Goal: Transaction & Acquisition: Purchase product/service

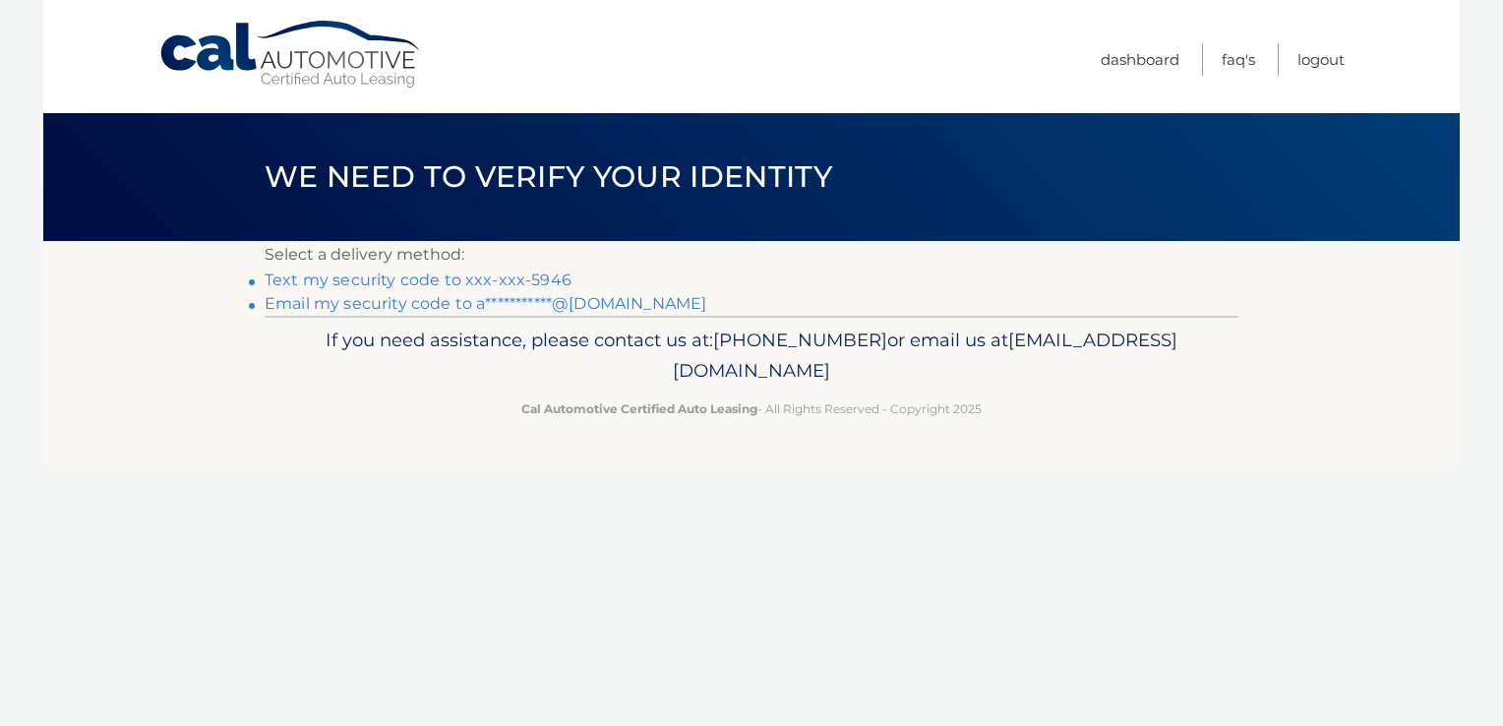
click at [534, 273] on link "Text my security code to xxx-xxx-5946" at bounding box center [418, 279] width 307 height 19
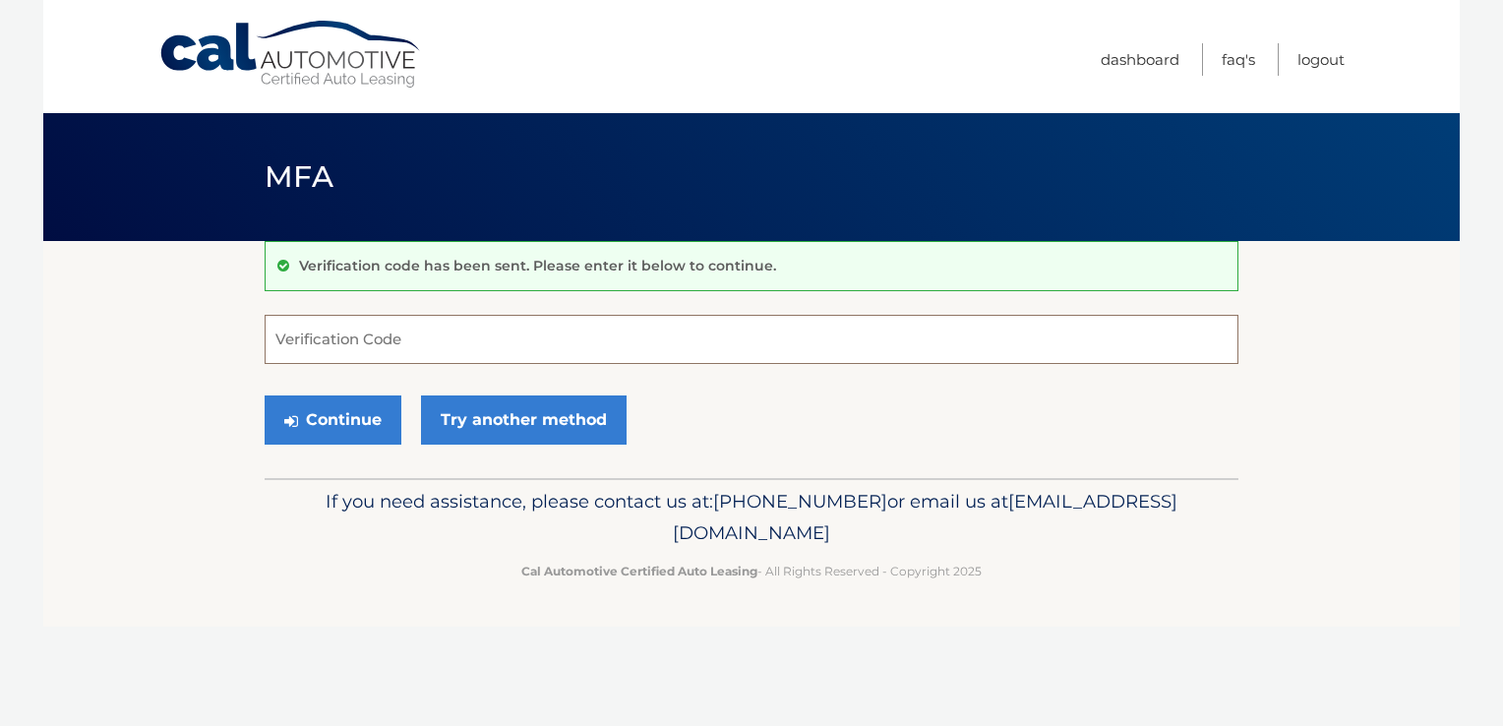
click at [358, 352] on input "Verification Code" at bounding box center [752, 339] width 974 height 49
type input "520489"
click at [341, 414] on button "Continue" at bounding box center [333, 419] width 137 height 49
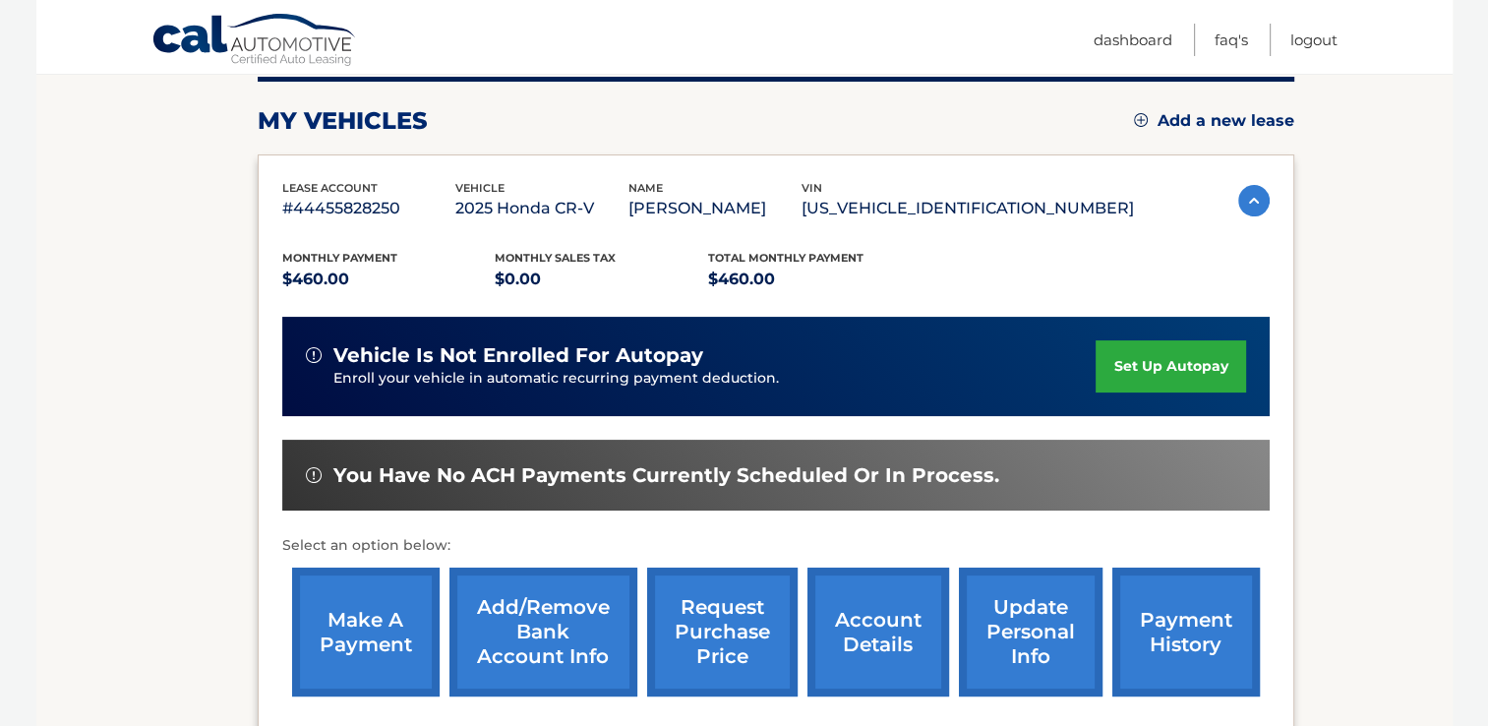
scroll to position [252, 0]
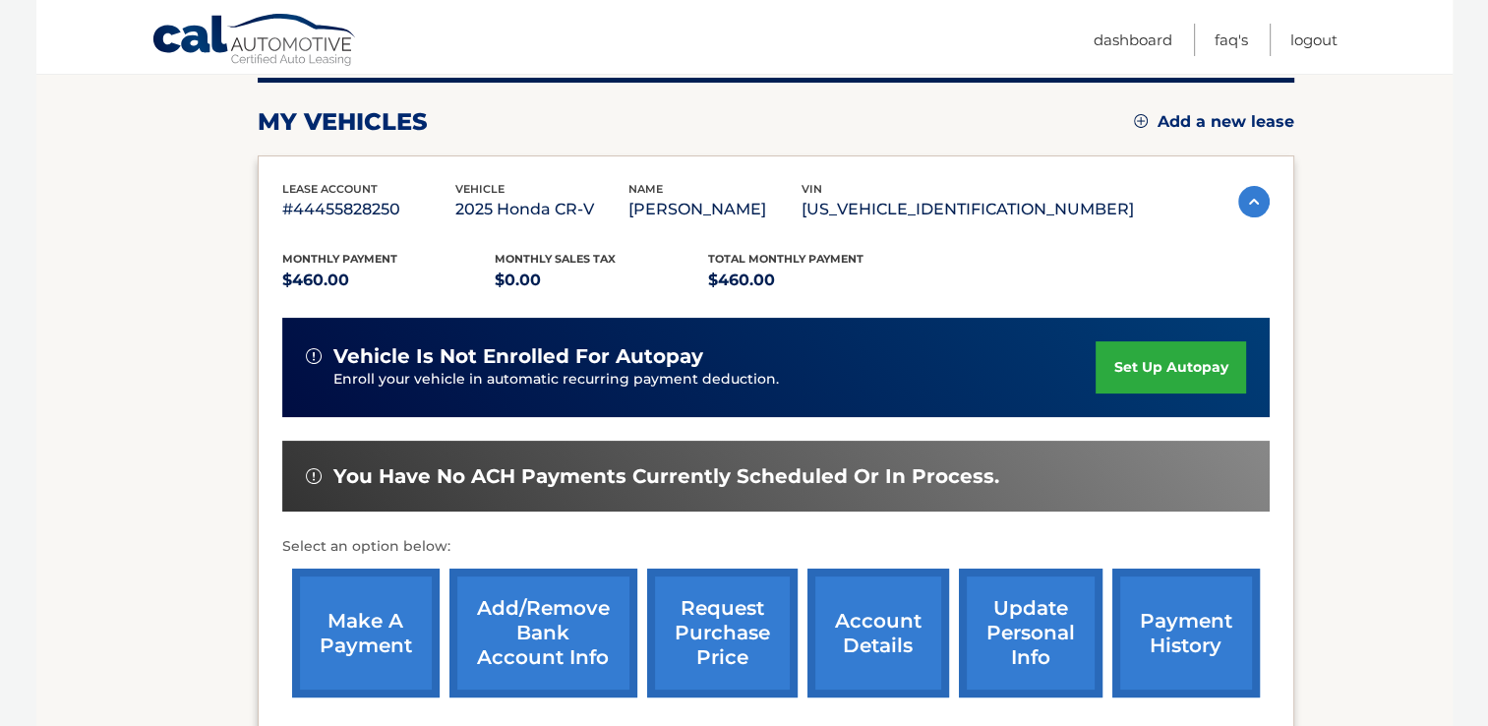
click at [354, 627] on link "make a payment" at bounding box center [366, 632] width 148 height 129
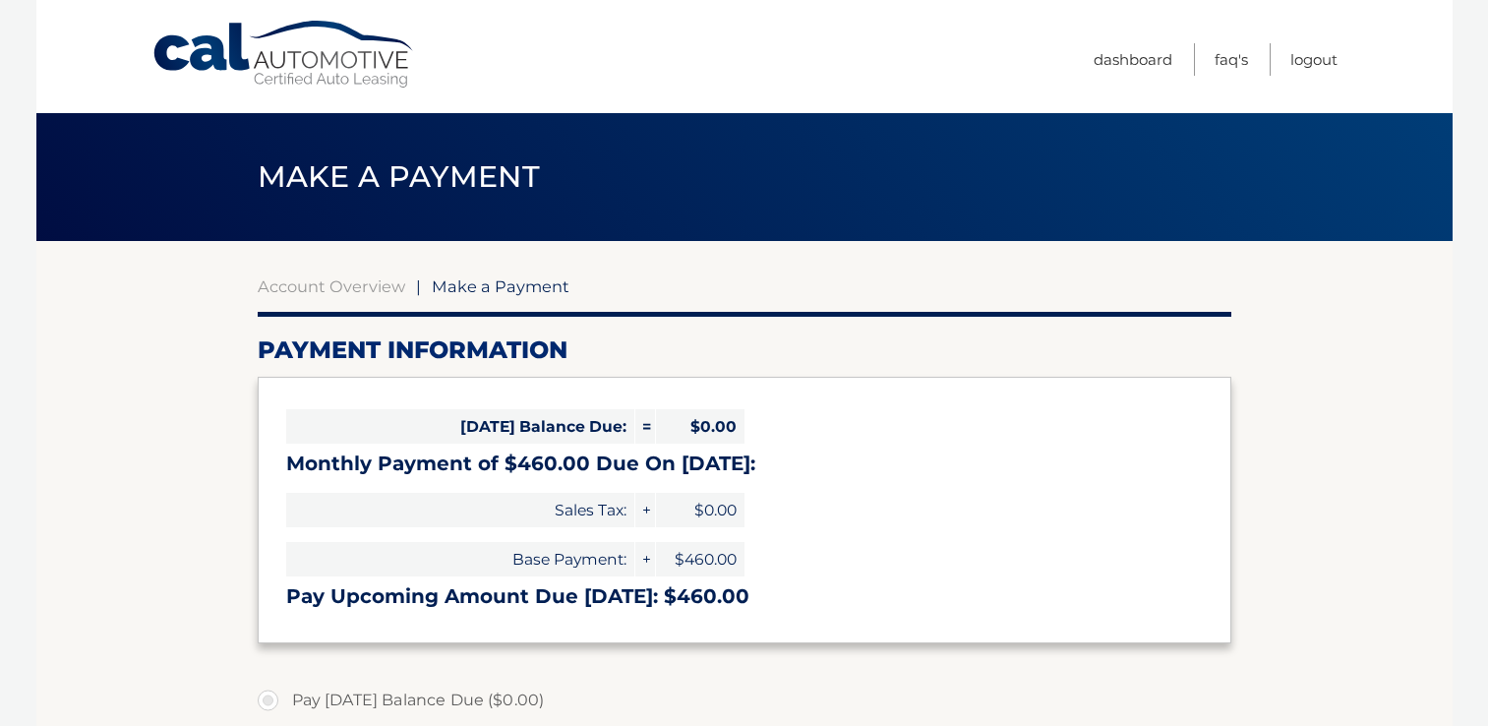
select select "NGY0ZmQ4OTMtZjEwYy00MjNlLTgzMTEtYmMwMmEwMTk4MWQ5"
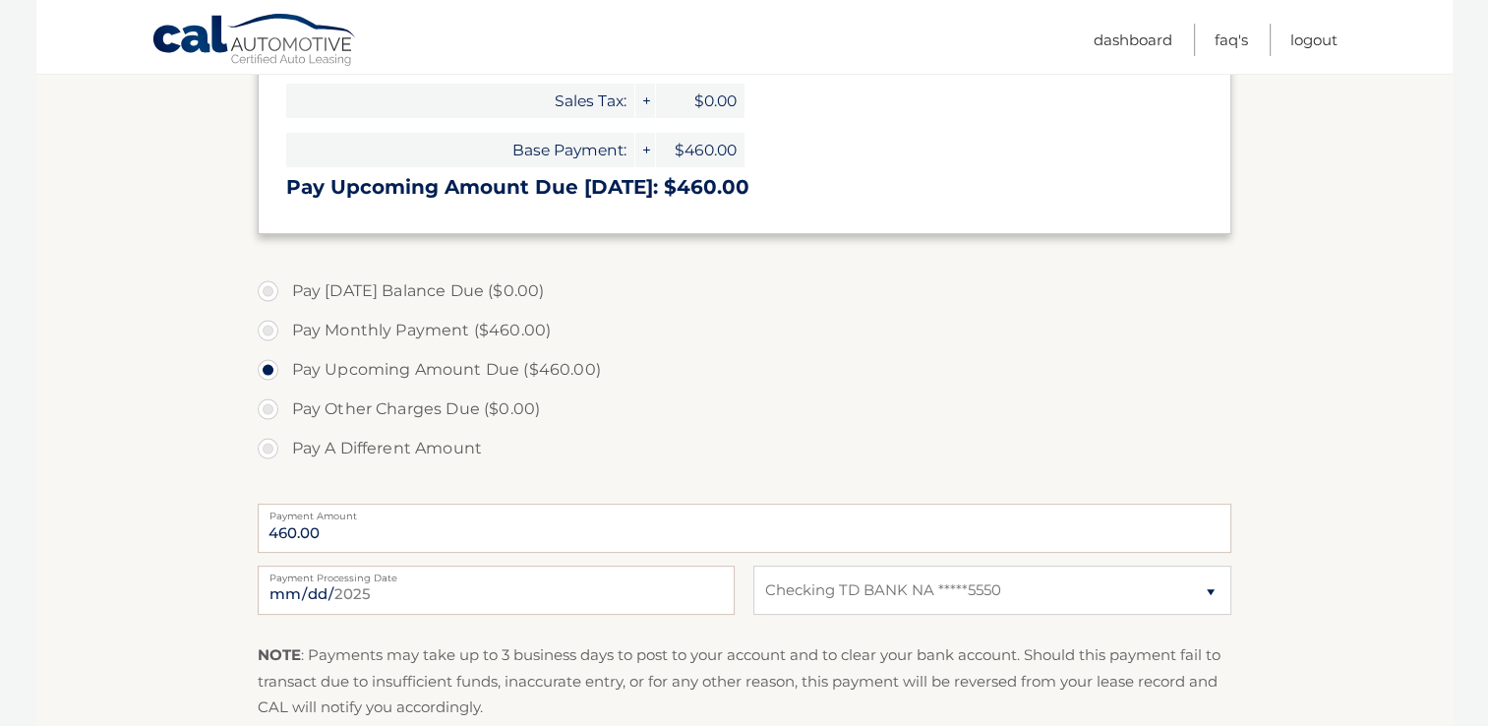
scroll to position [413, 0]
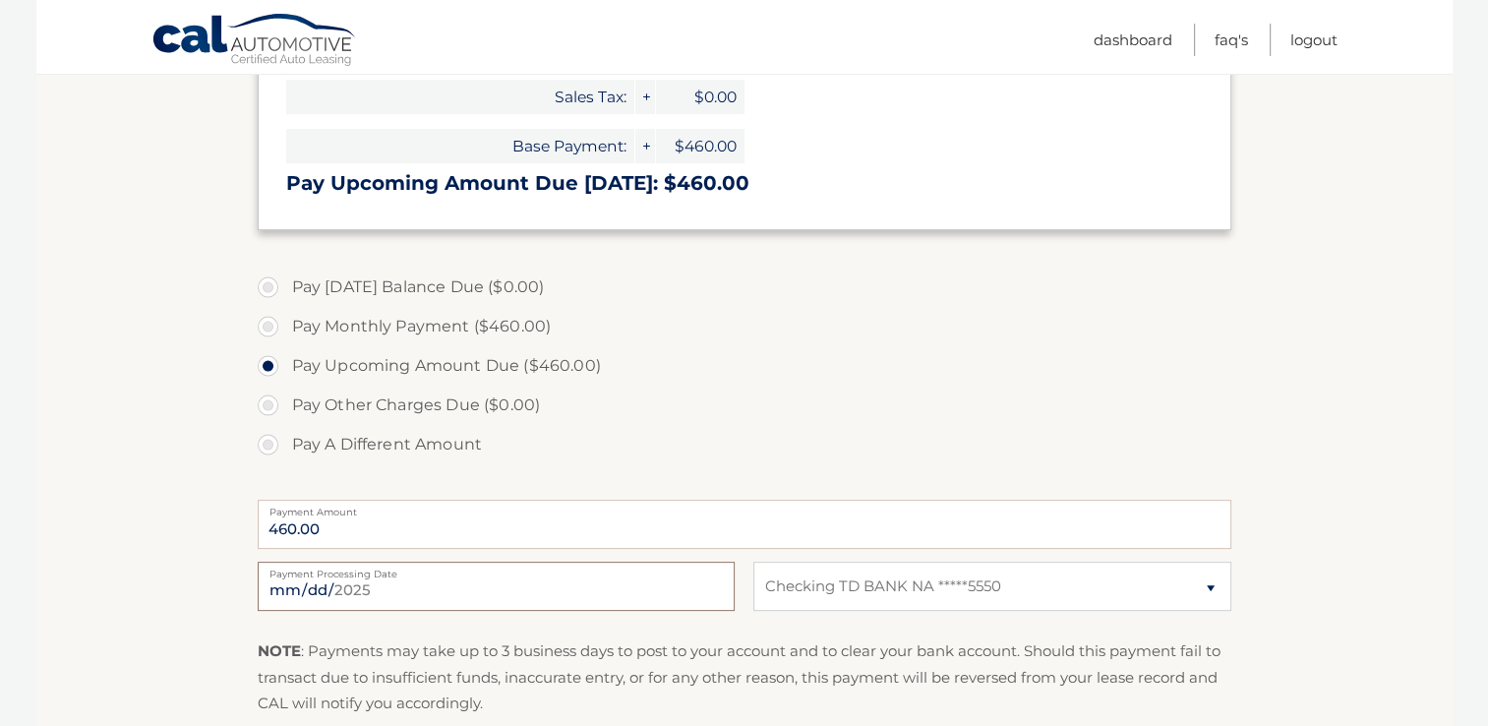
click at [455, 599] on input "[DATE]" at bounding box center [496, 585] width 477 height 49
type input "[DATE]"
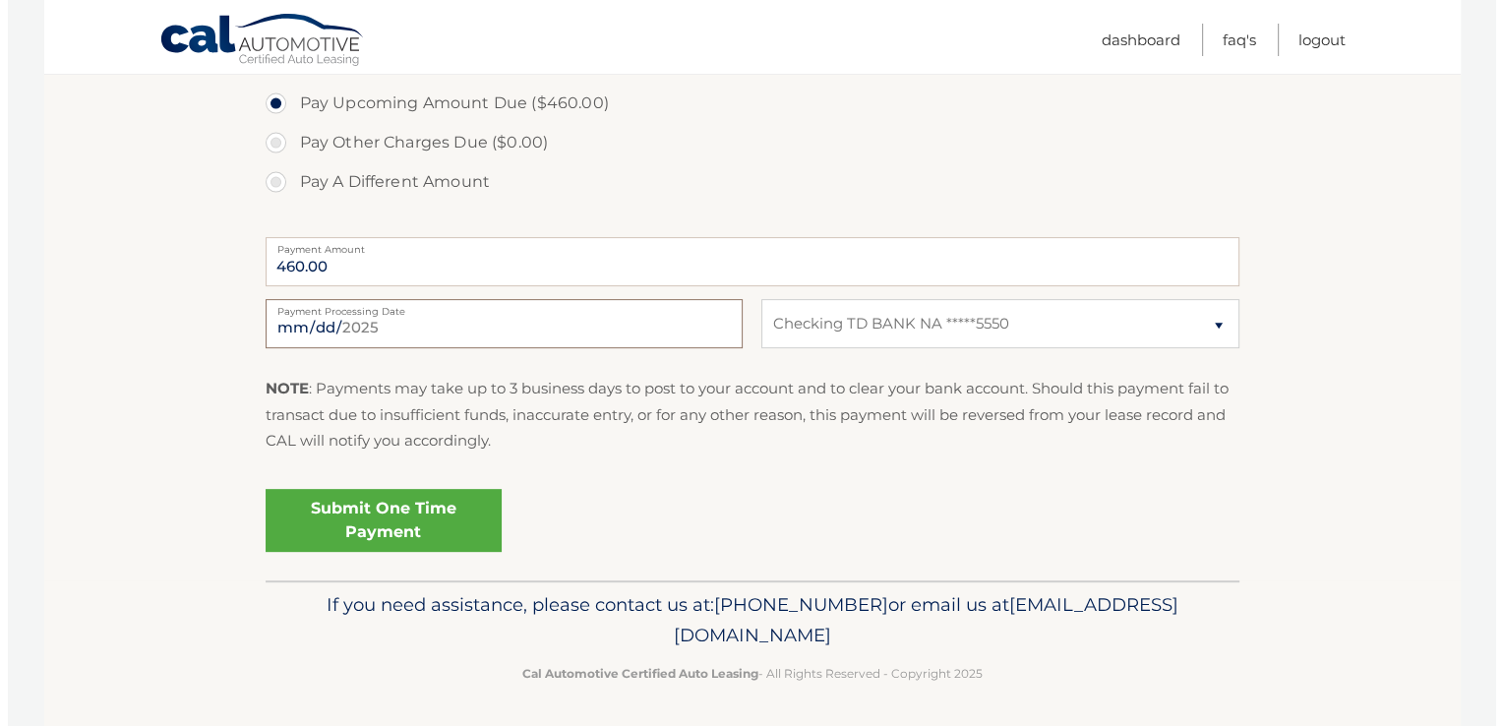
scroll to position [678, 0]
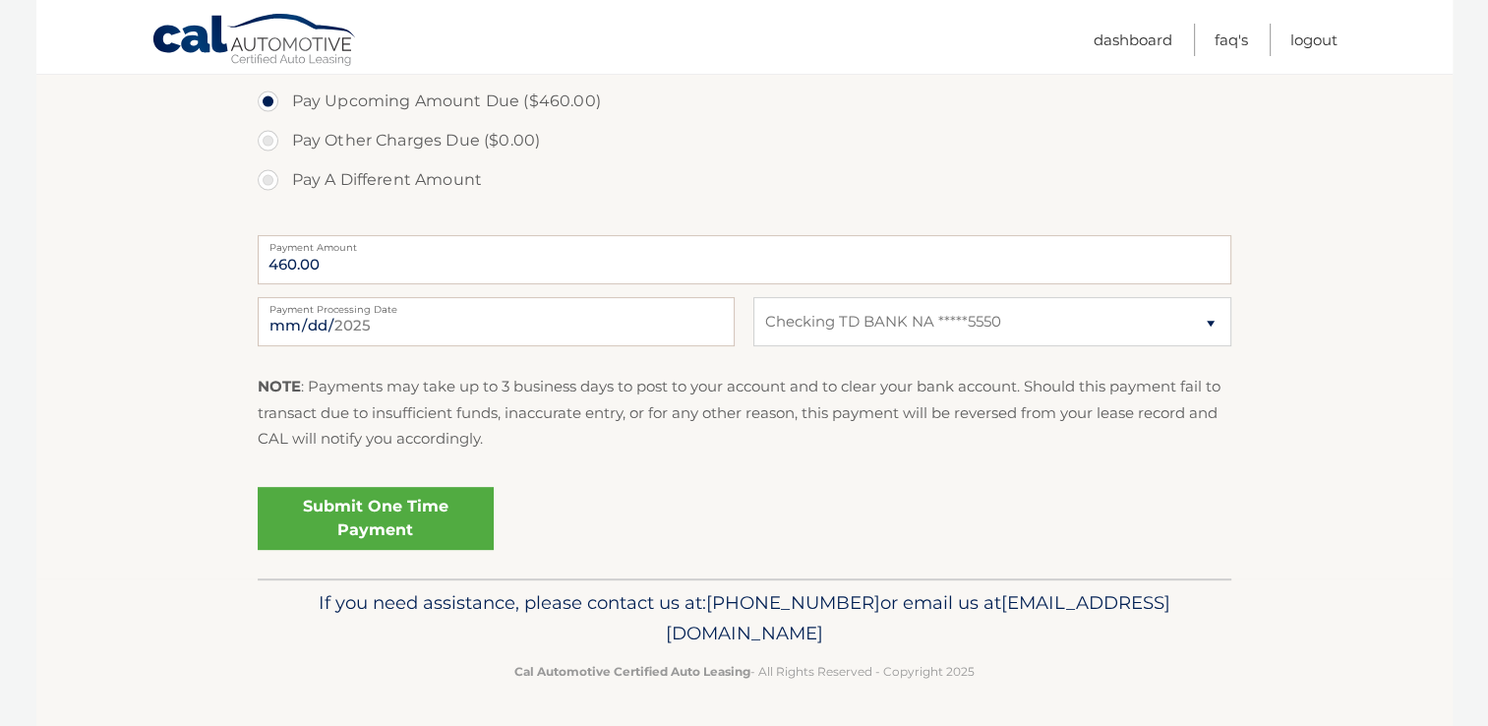
click at [306, 524] on link "Submit One Time Payment" at bounding box center [376, 518] width 236 height 63
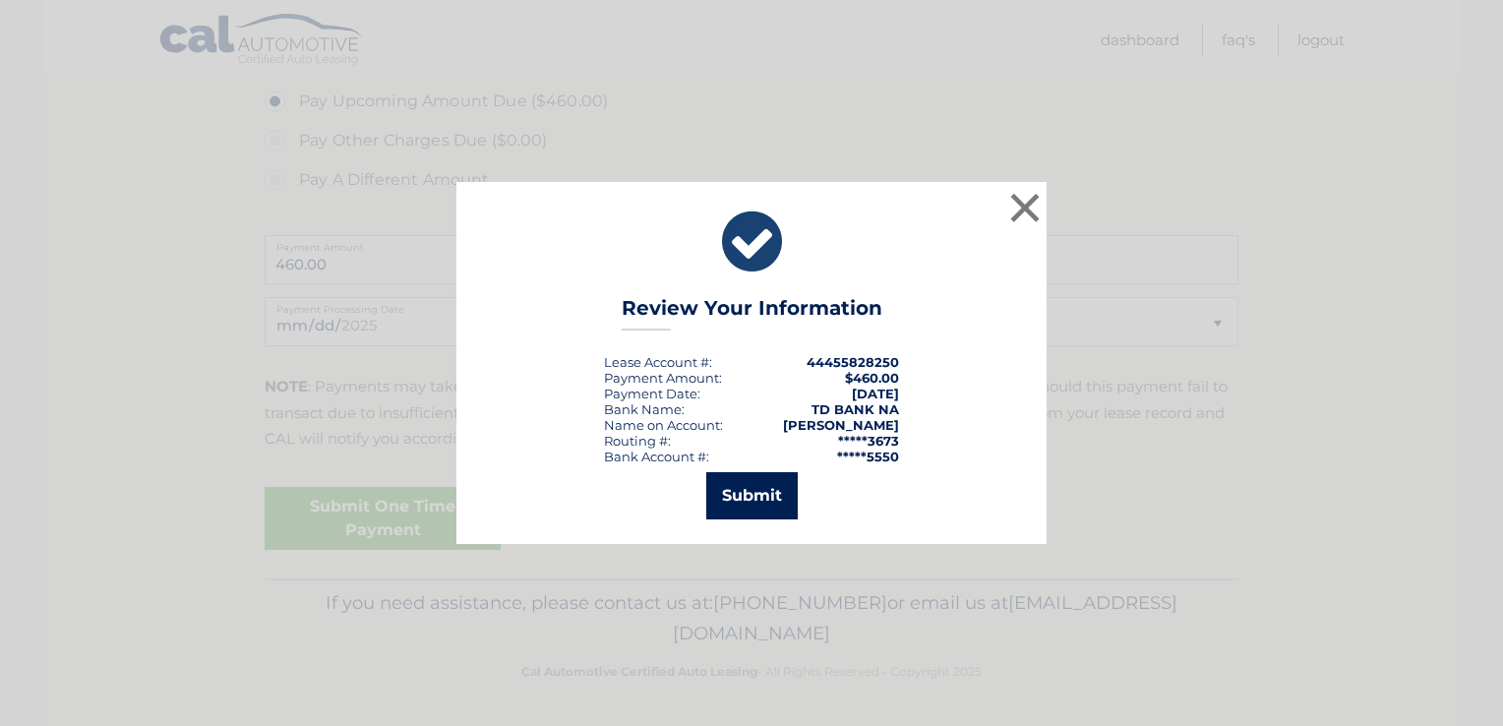
click at [778, 494] on button "Submit" at bounding box center [751, 495] width 91 height 47
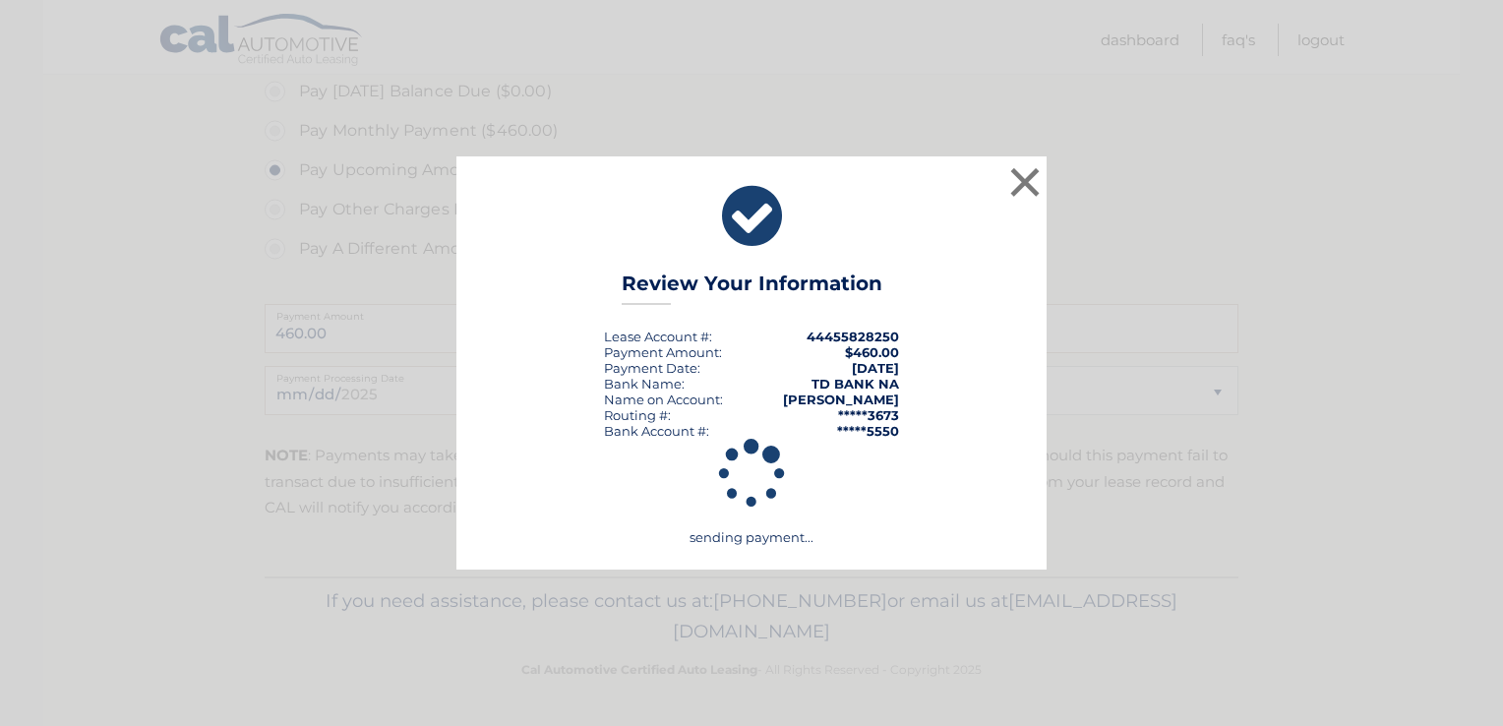
scroll to position [607, 0]
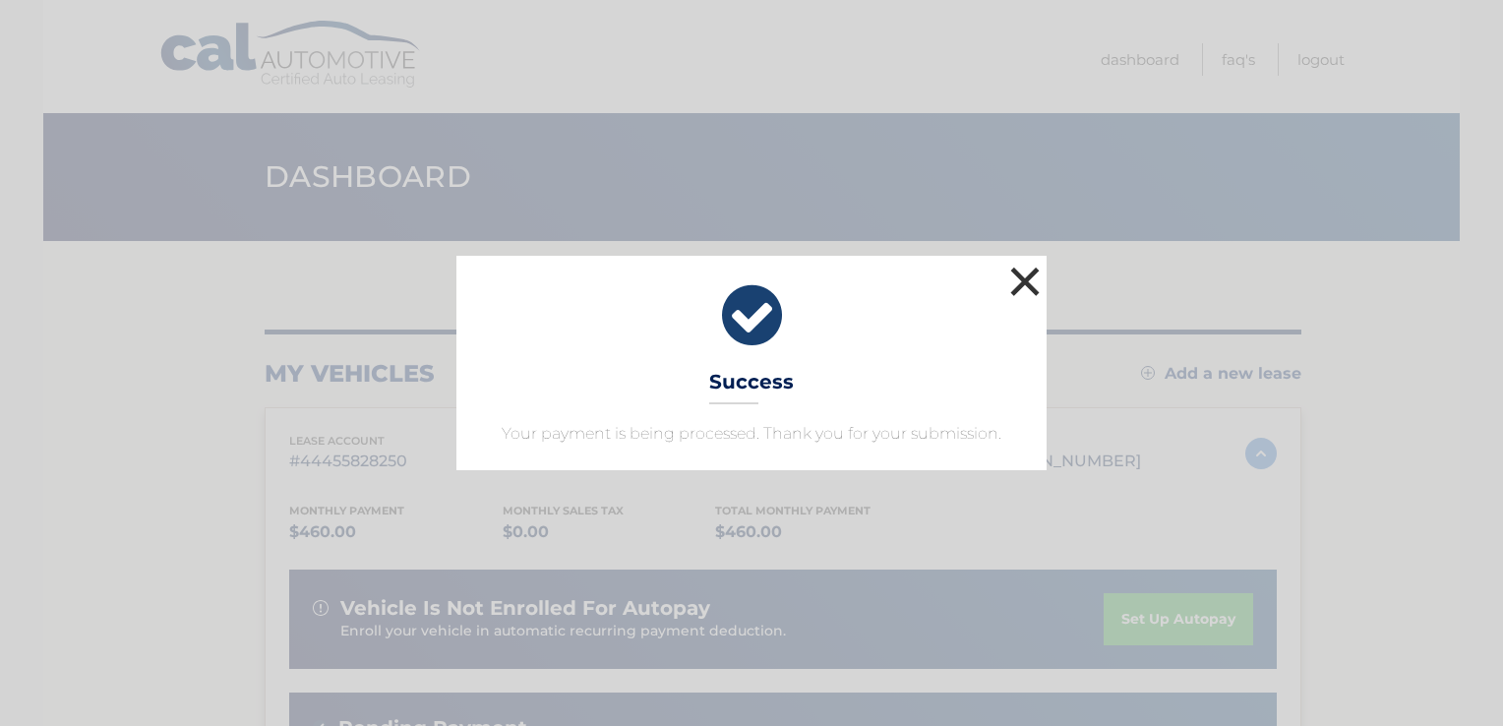
click at [1039, 274] on button "×" at bounding box center [1024, 281] width 39 height 39
